Goal: Task Accomplishment & Management: Complete application form

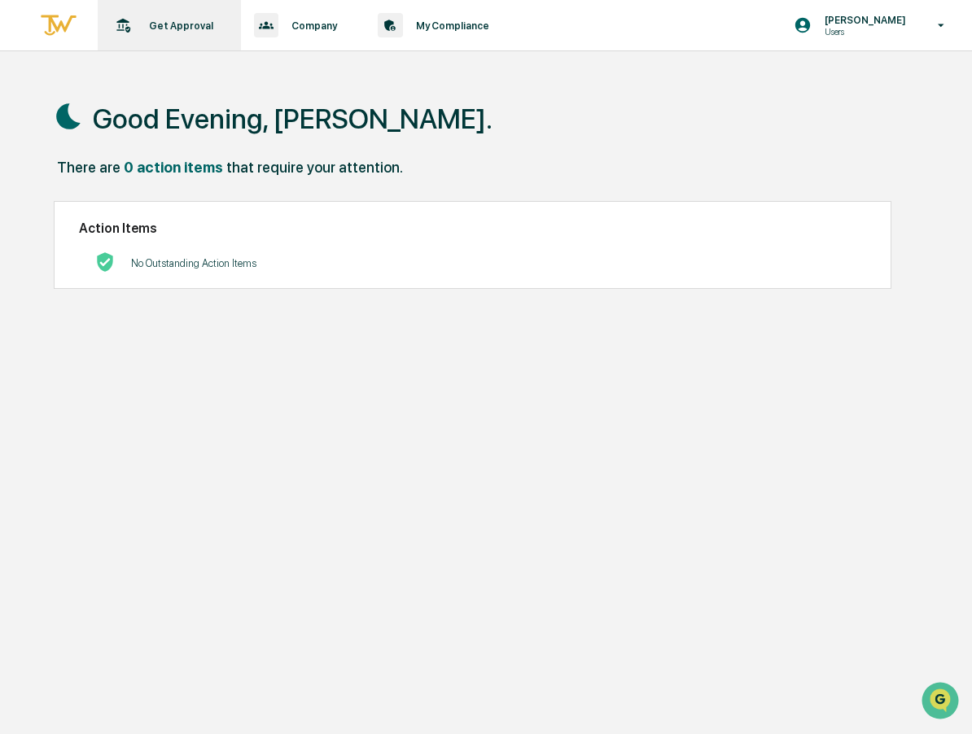
click at [182, 28] on p "Get Approval" at bounding box center [178, 26] width 85 height 12
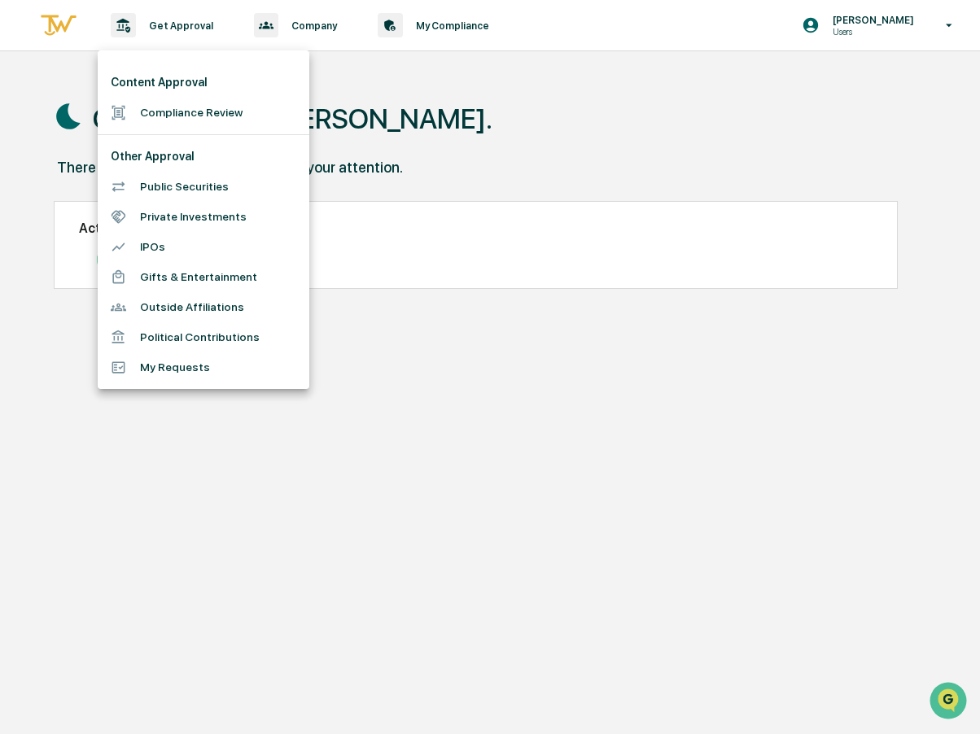
click at [170, 116] on li "Compliance Review" at bounding box center [204, 113] width 212 height 30
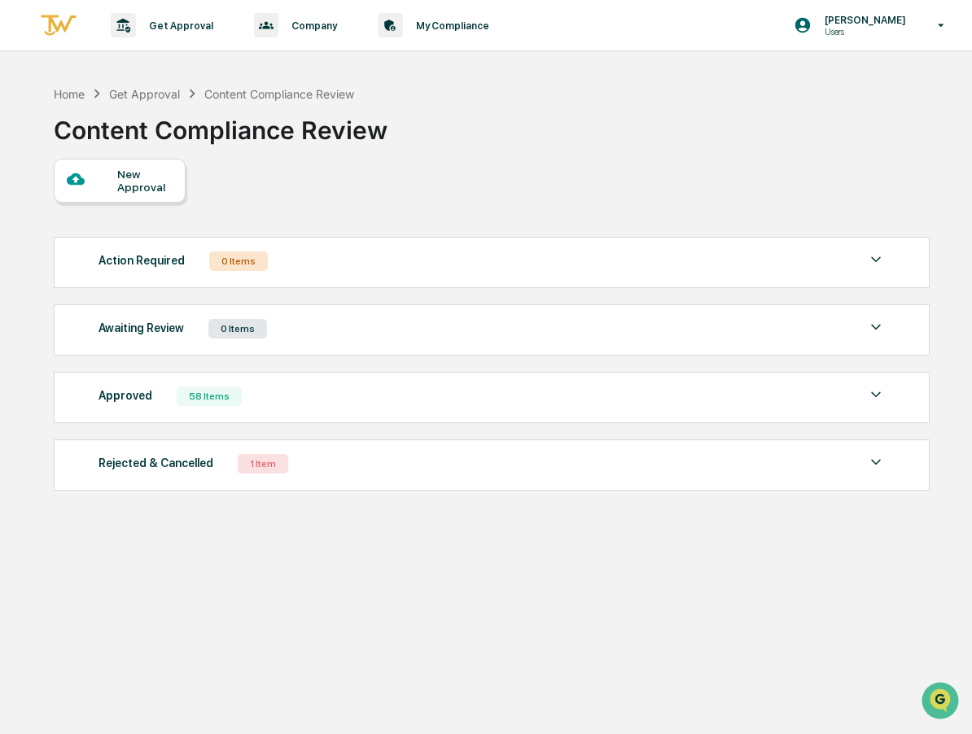
click at [143, 172] on div "New Approval" at bounding box center [144, 181] width 55 height 26
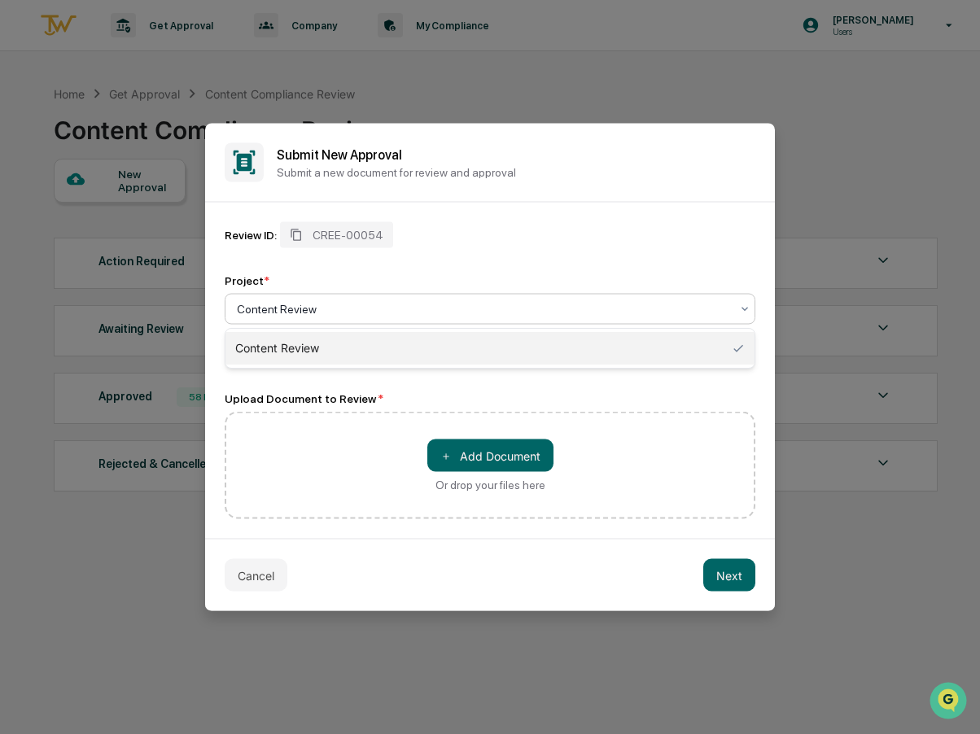
click at [283, 306] on div at bounding box center [483, 309] width 493 height 16
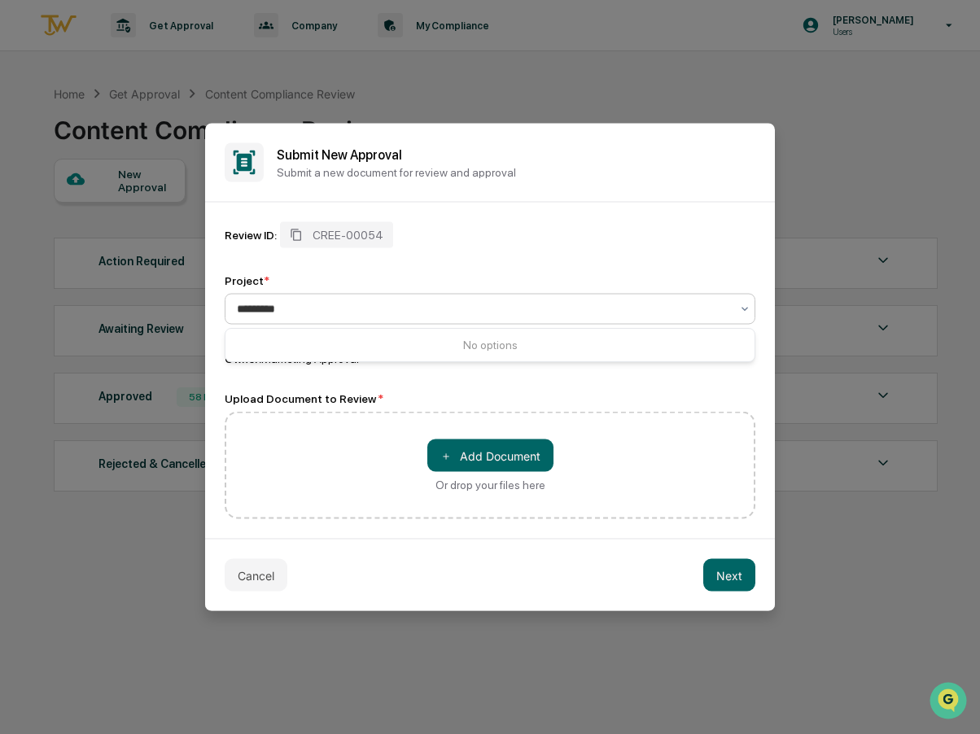
type input "********"
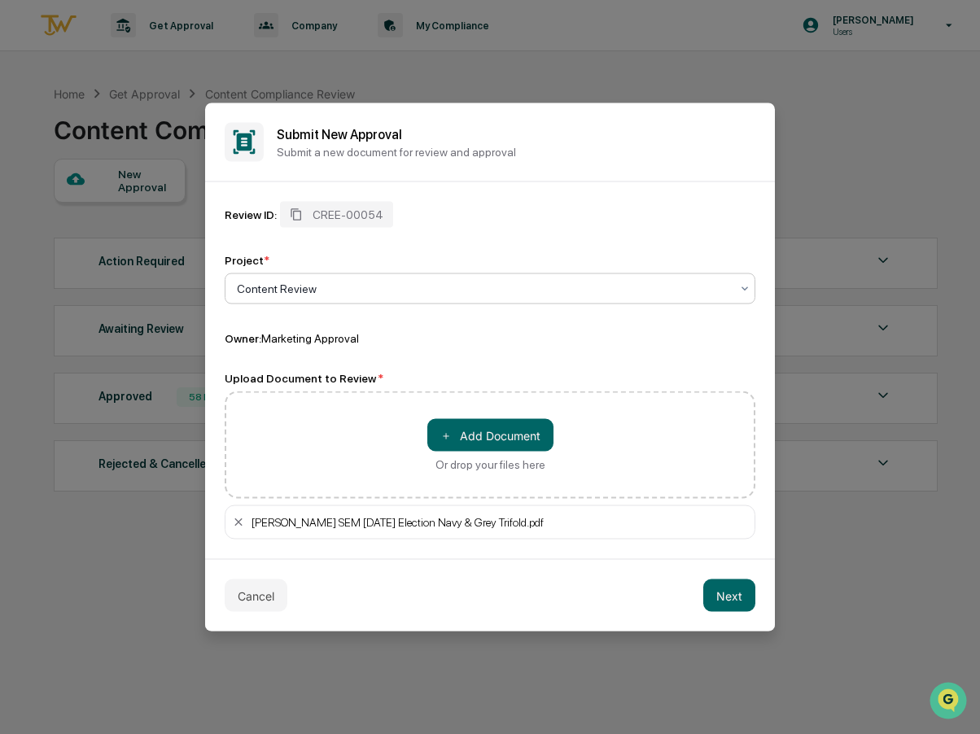
click at [281, 286] on div at bounding box center [483, 289] width 493 height 16
click at [340, 290] on input "**********" at bounding box center [323, 288] width 173 height 13
type input "**********"
click at [454, 284] on div at bounding box center [483, 289] width 493 height 16
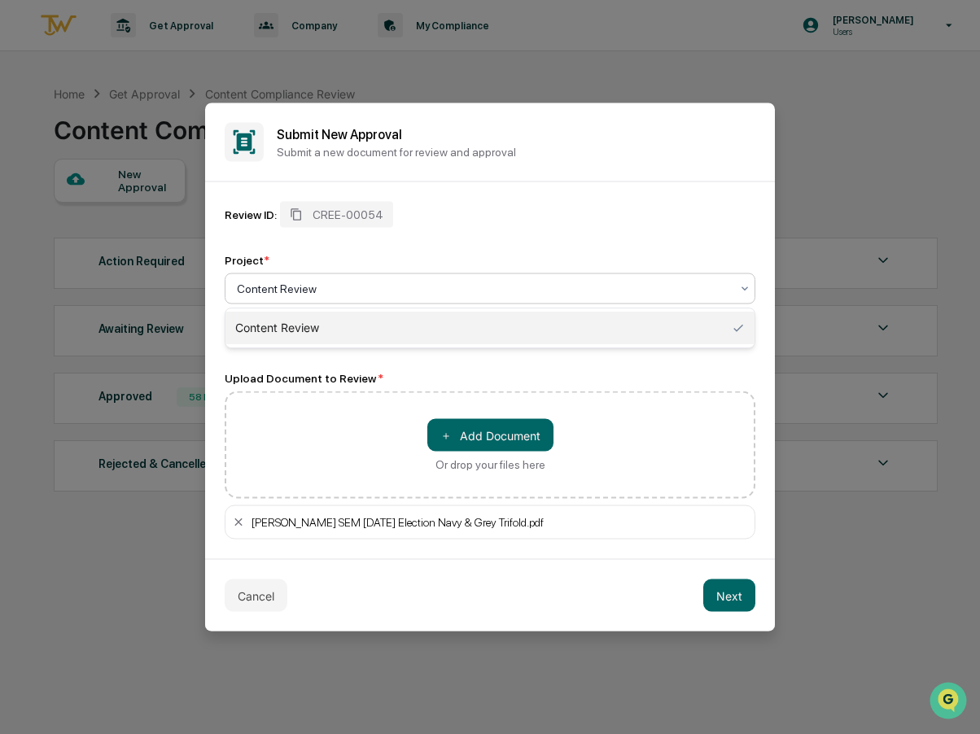
click at [335, 287] on div at bounding box center [483, 289] width 493 height 16
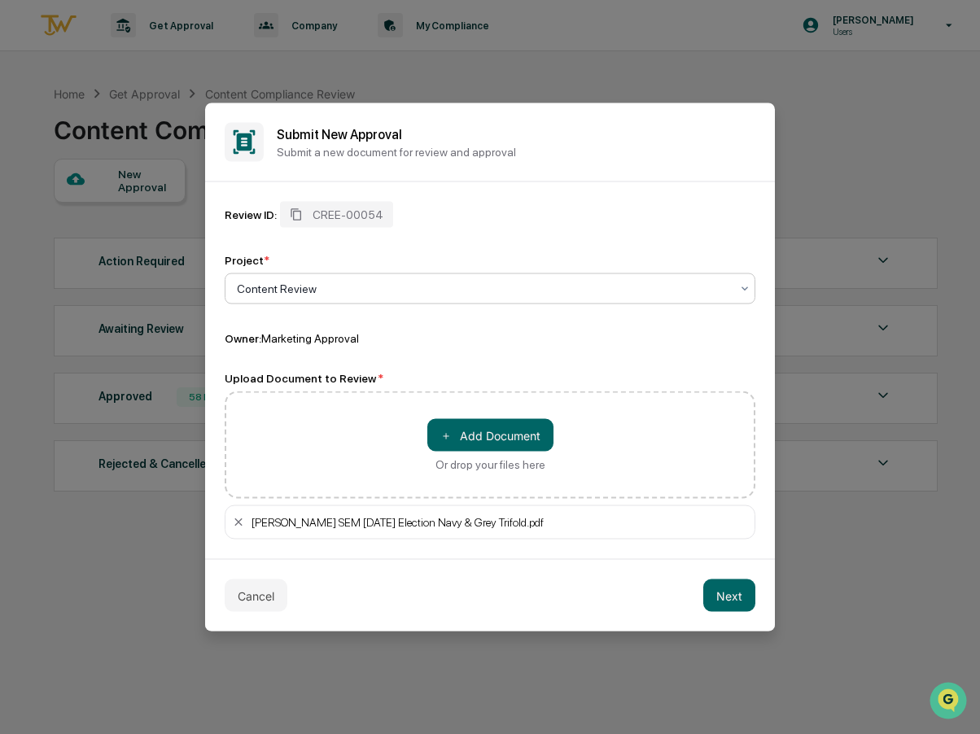
click at [335, 285] on div at bounding box center [483, 289] width 493 height 16
click at [745, 290] on icon at bounding box center [745, 289] width 7 height 4
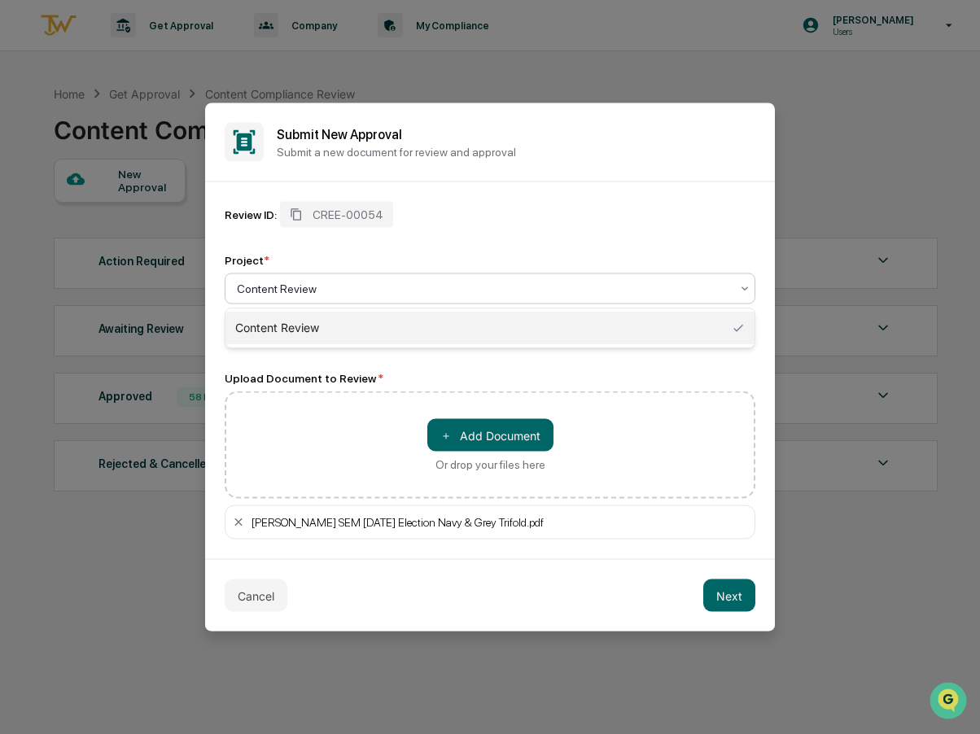
click at [304, 326] on div "Content Review" at bounding box center [489, 328] width 529 height 33
click at [265, 281] on div at bounding box center [483, 289] width 493 height 16
click at [279, 333] on div "Content Review" at bounding box center [489, 328] width 529 height 33
click at [287, 287] on div at bounding box center [483, 289] width 493 height 16
click at [283, 328] on div "Content Review" at bounding box center [489, 328] width 529 height 33
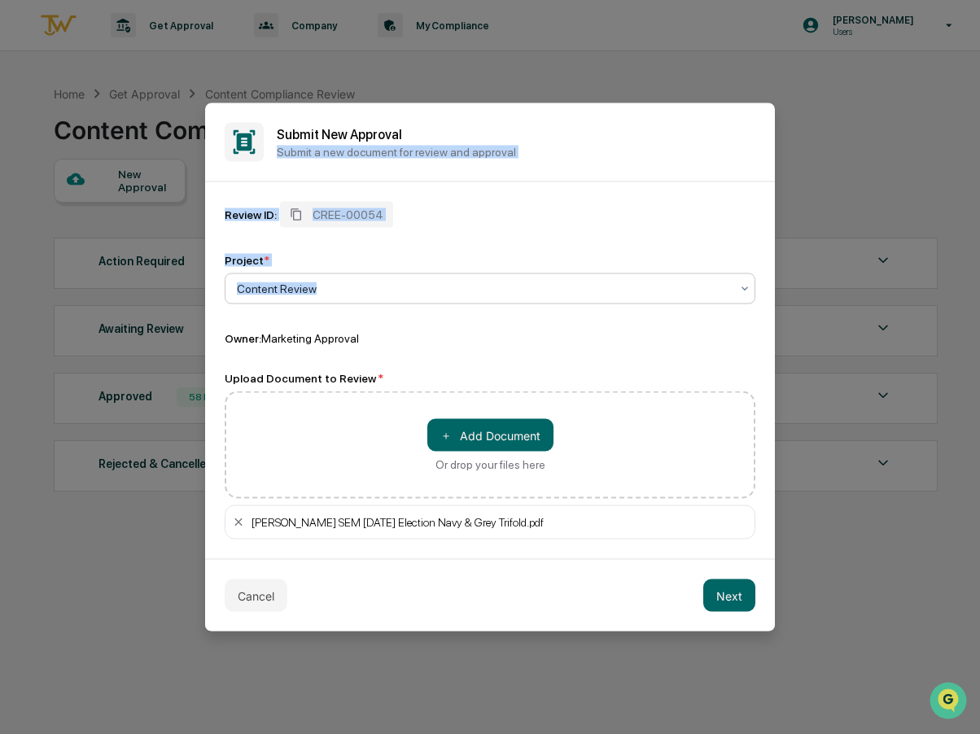
drag, startPoint x: 441, startPoint y: 119, endPoint x: 488, endPoint y: 300, distance: 187.6
click at [488, 300] on div "Submit New Approval Submit a new document for review and approval Review ID: CR…" at bounding box center [490, 367] width 570 height 528
click at [451, 310] on div "Review ID: CREE-00054 Project * Content Review Owner: Marketing Approval" at bounding box center [490, 274] width 531 height 144
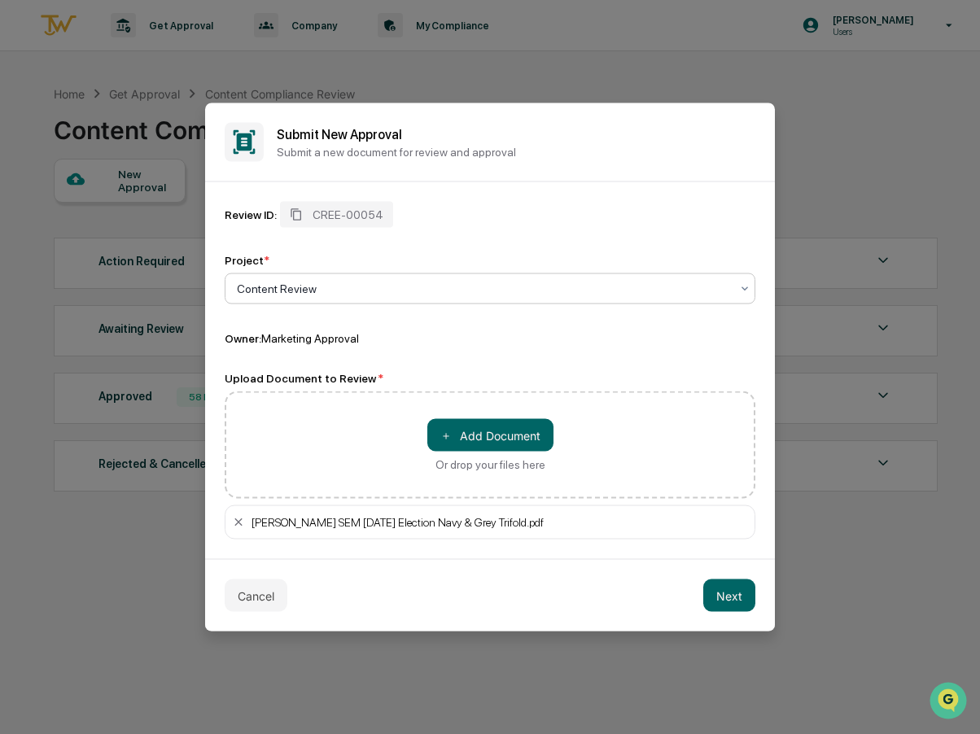
click at [364, 290] on div at bounding box center [483, 289] width 493 height 16
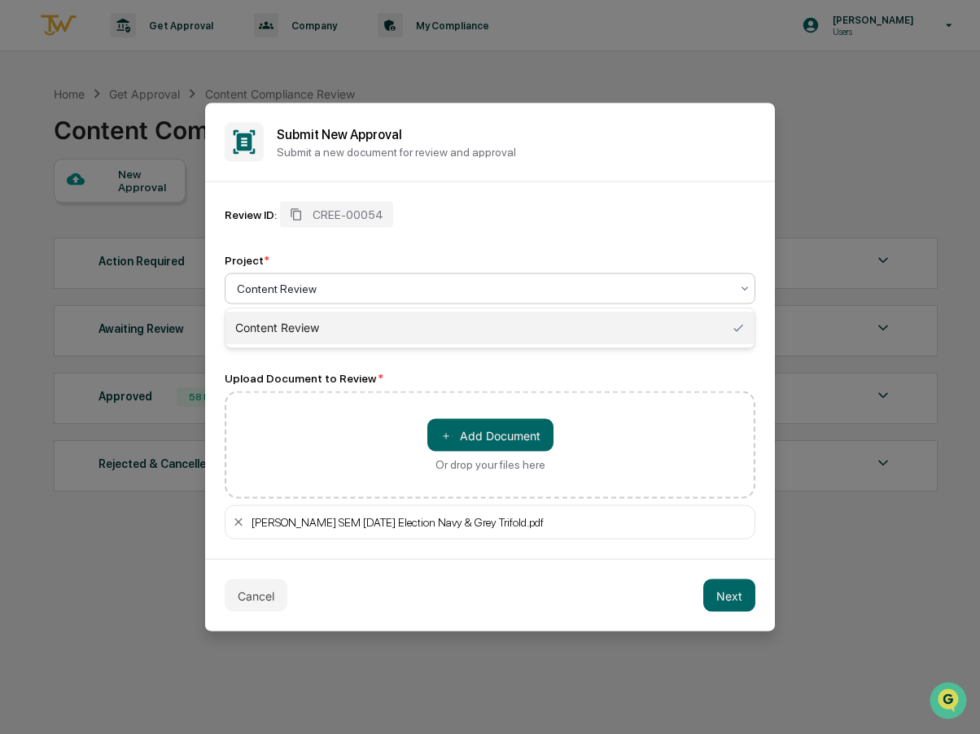
click at [729, 323] on div "Content Review" at bounding box center [489, 328] width 529 height 33
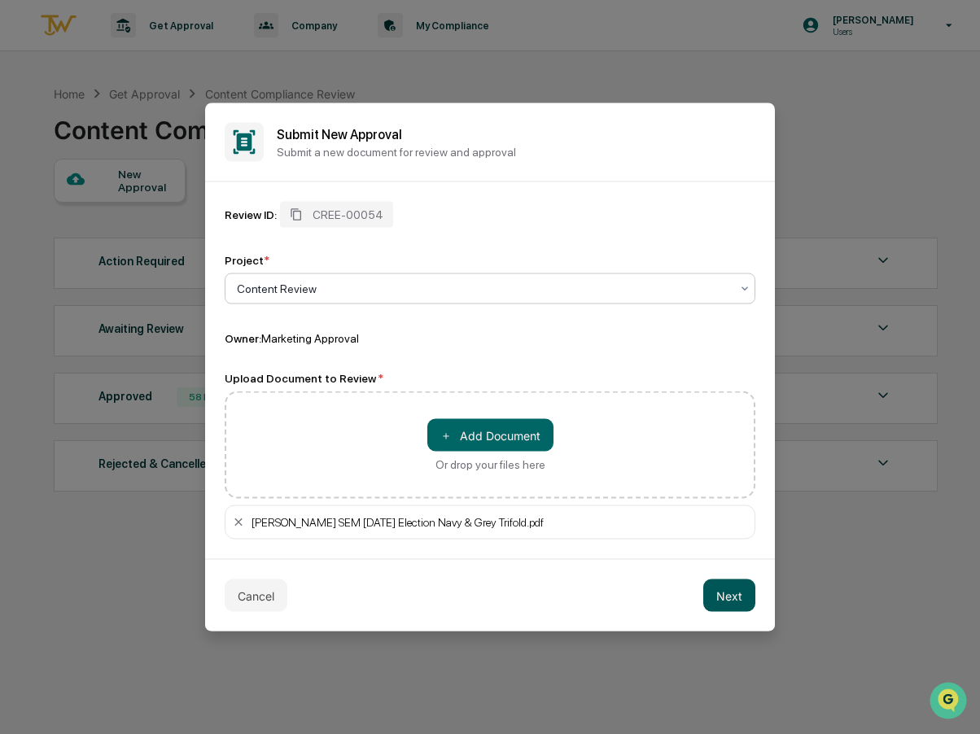
click at [733, 596] on button "Next" at bounding box center [729, 596] width 52 height 33
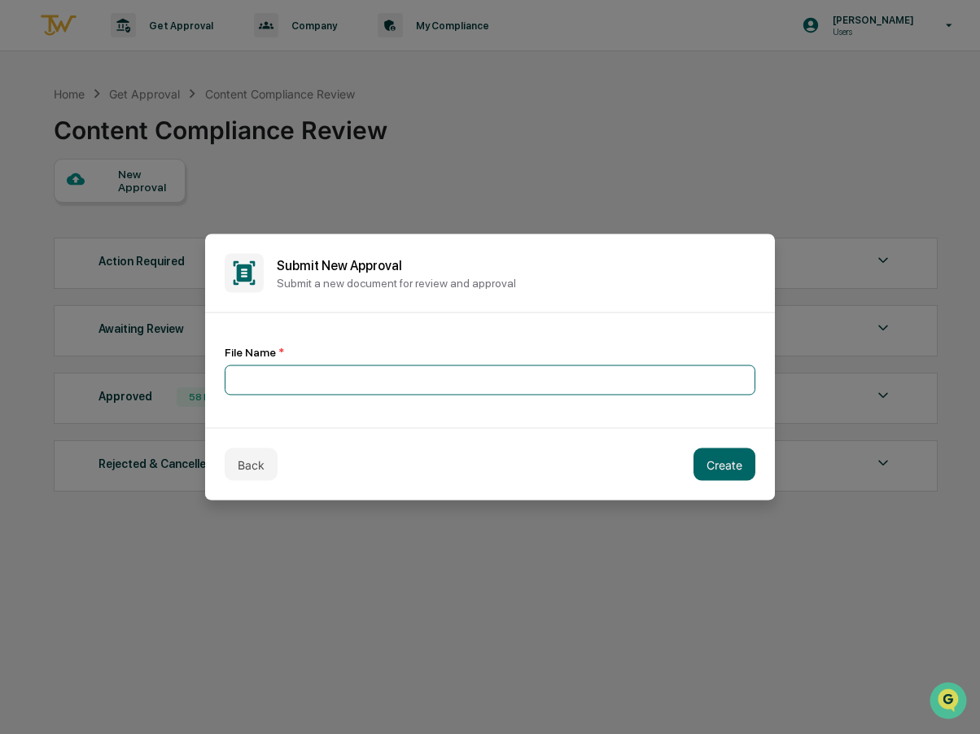
click at [235, 374] on input at bounding box center [490, 381] width 531 height 30
type input "**********"
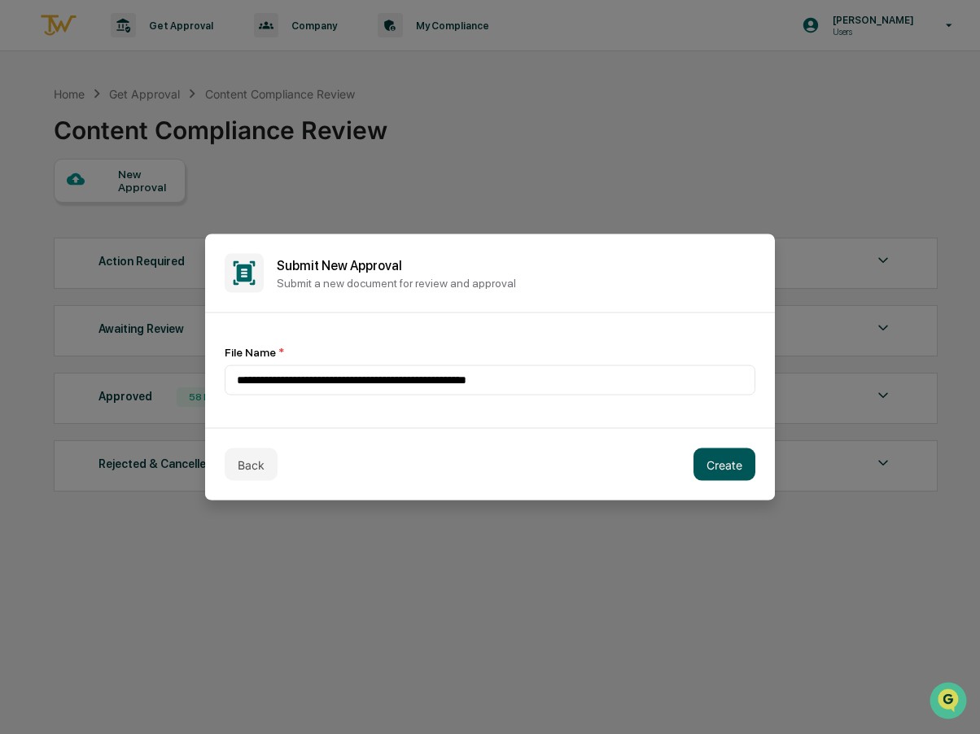
click at [727, 465] on button "Create" at bounding box center [725, 465] width 62 height 33
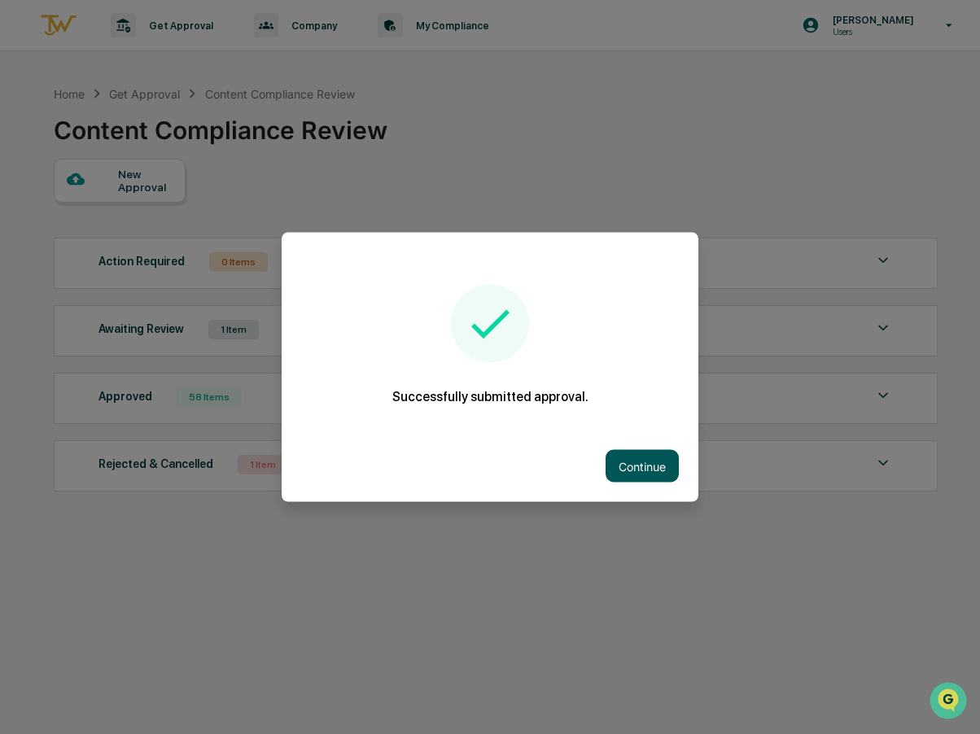
click at [630, 467] on button "Continue" at bounding box center [642, 466] width 73 height 33
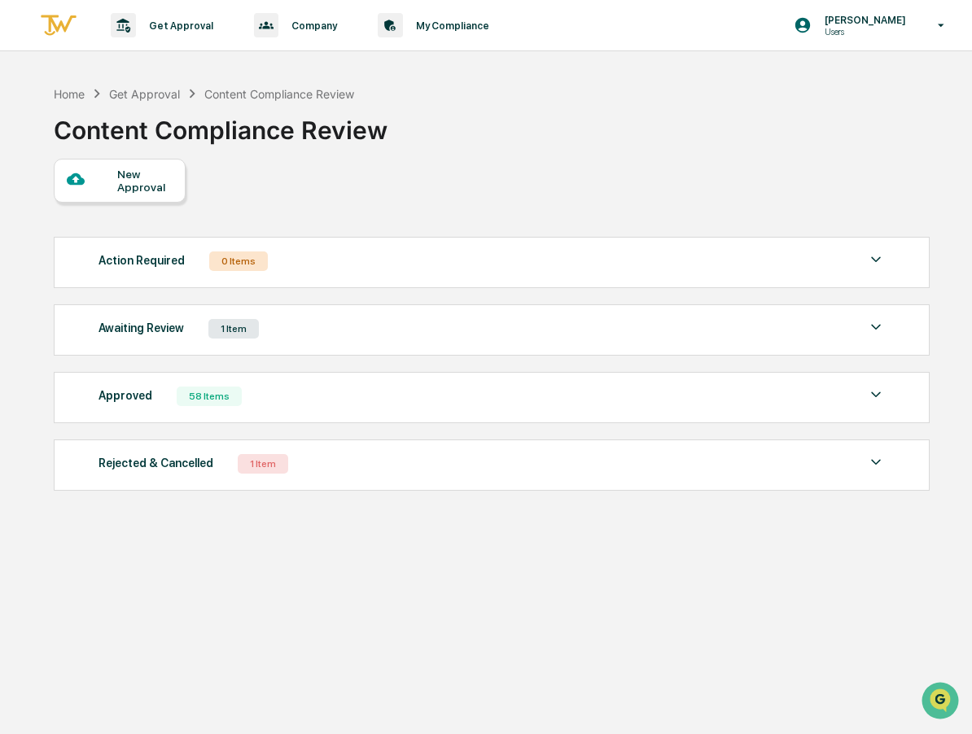
click at [245, 329] on div "1 Item" at bounding box center [233, 329] width 50 height 20
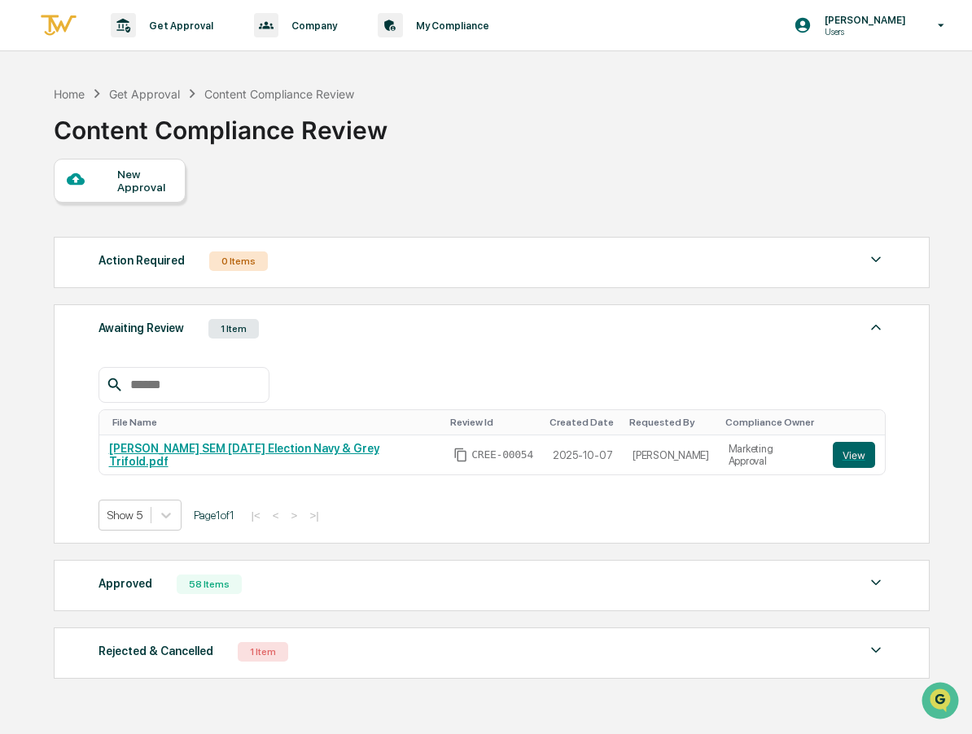
click at [606, 125] on div "Home Get Approval Content Compliance Review Content Compliance Review" at bounding box center [491, 117] width 875 height 81
